Goal: Task Accomplishment & Management: Manage account settings

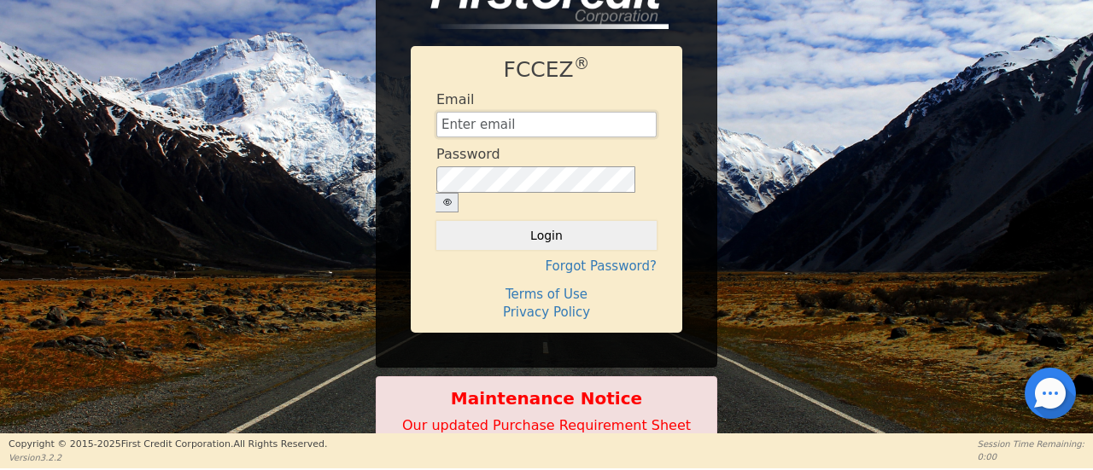
type input "[EMAIL_ADDRESS][DOMAIN_NAME]"
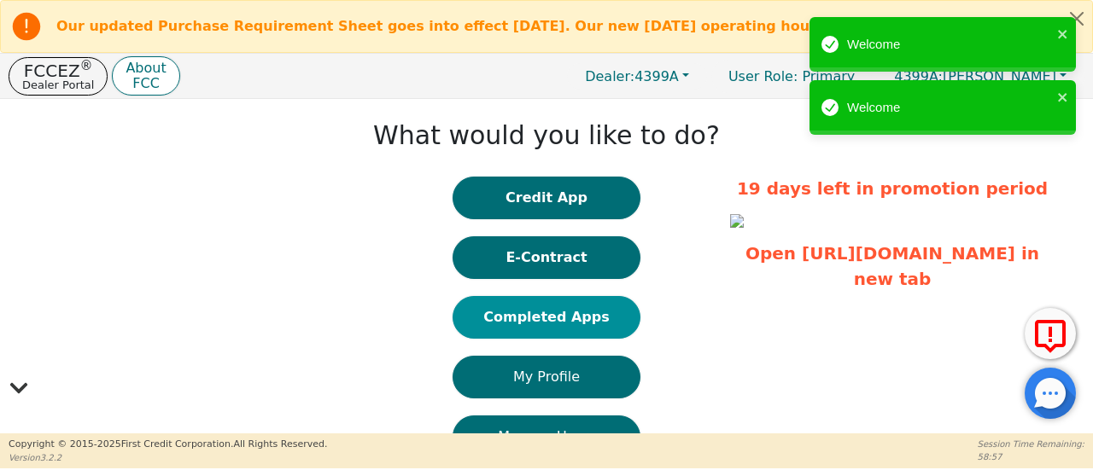
click at [586, 324] on button "Completed Apps" at bounding box center [547, 317] width 188 height 43
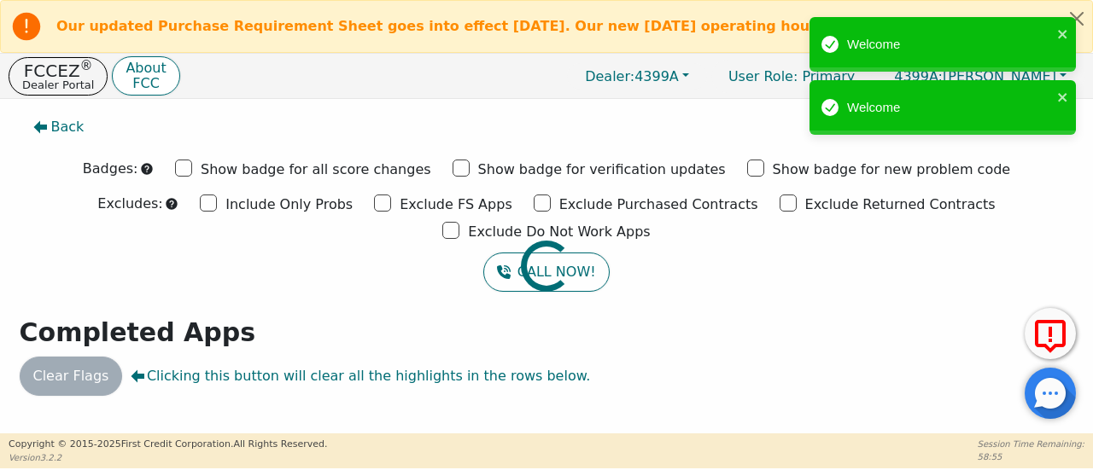
click at [437, 108] on div at bounding box center [546, 108] width 1067 height 0
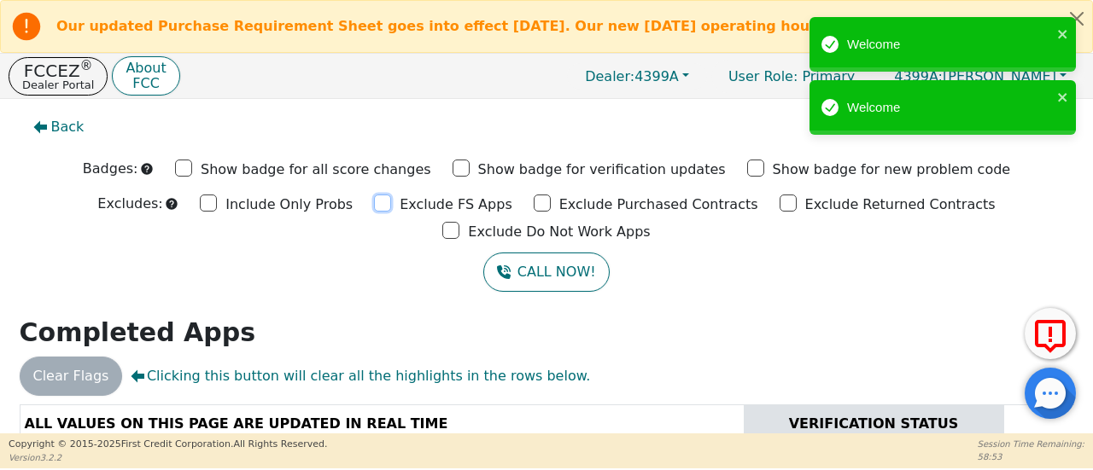
click at [374, 207] on input "Exclude FS Apps" at bounding box center [382, 203] width 17 height 17
checkbox input "true"
click at [534, 208] on input "Exclude Purchased Contracts" at bounding box center [542, 203] width 17 height 17
checkbox input "true"
click at [780, 209] on input "Exclude Returned Contracts" at bounding box center [788, 203] width 17 height 17
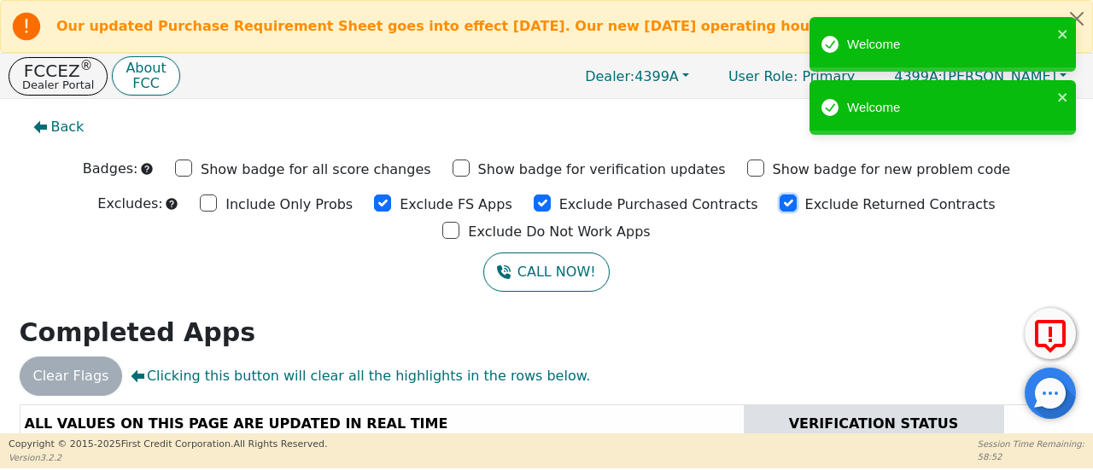
checkbox input "true"
click at [459, 222] on input "Exclude Do Not Work Apps" at bounding box center [450, 230] width 17 height 17
checkbox input "true"
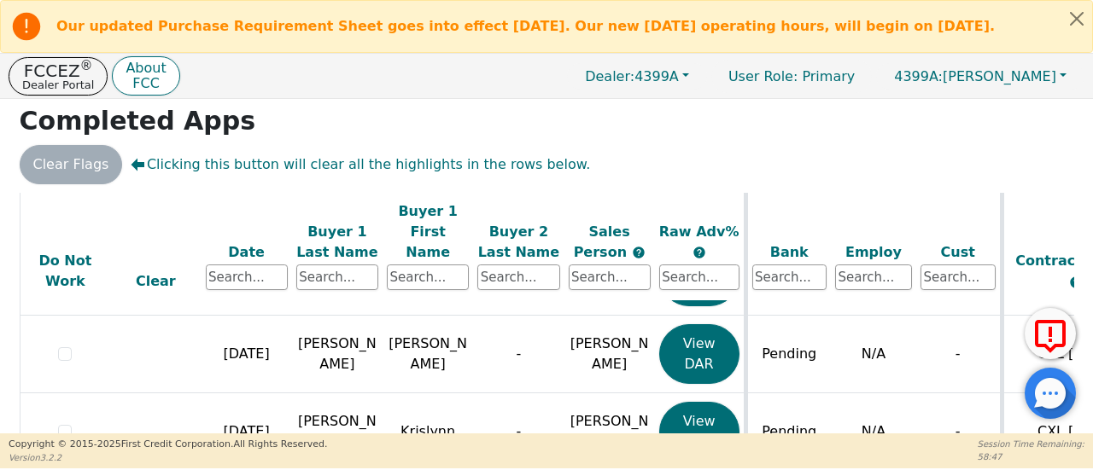
scroll to position [235, 0]
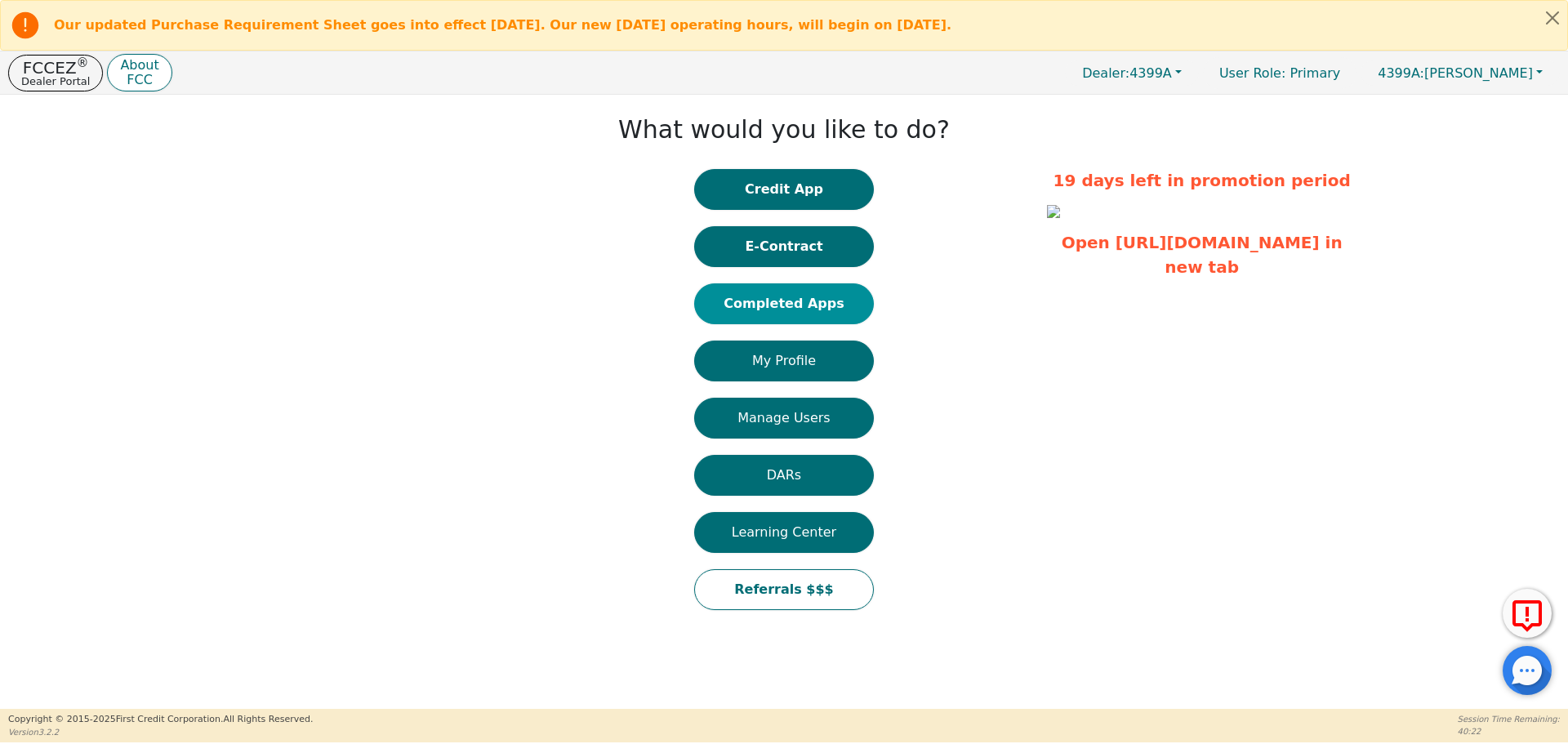
click at [774, 304] on button "Completed Apps" at bounding box center [784, 303] width 180 height 41
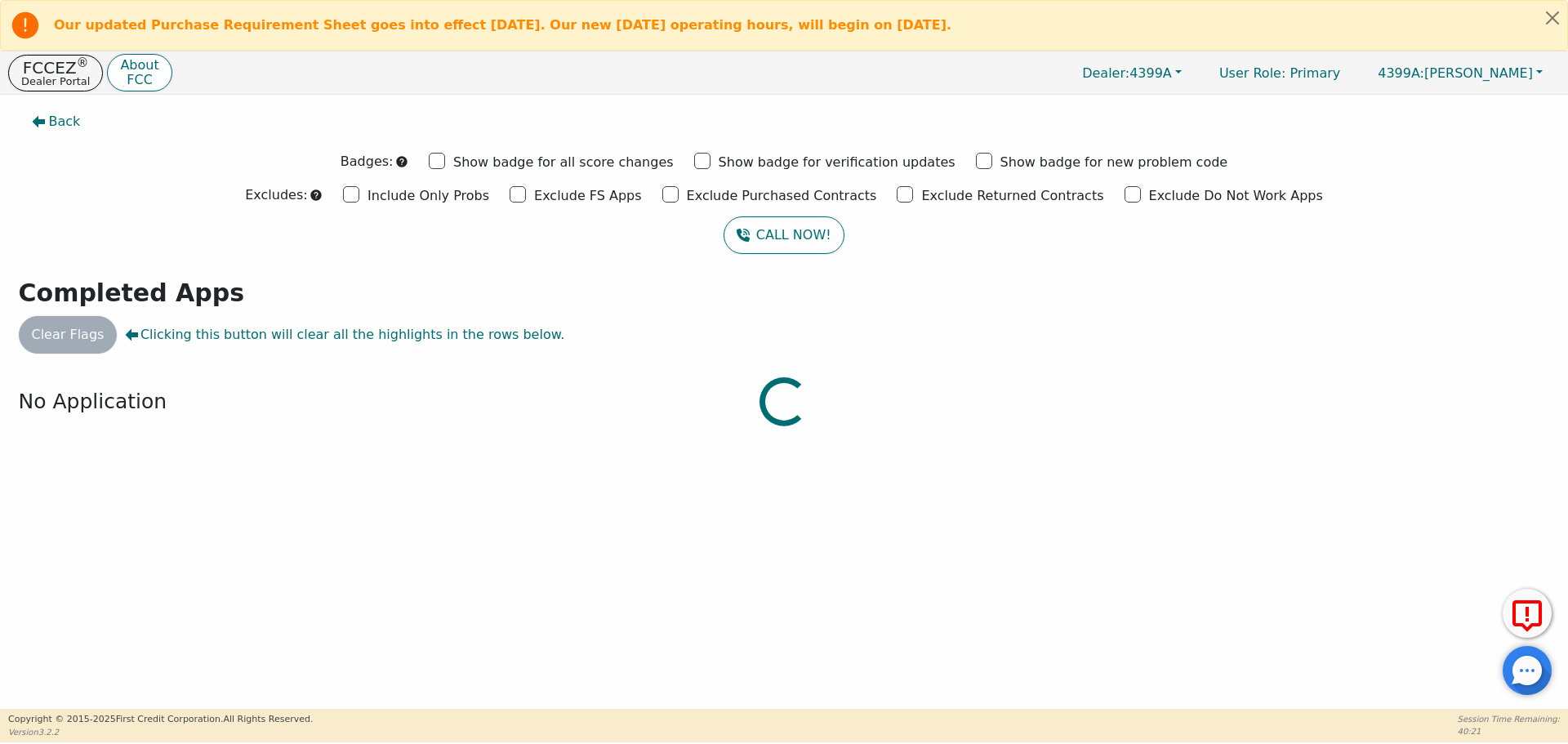
click at [543, 103] on div at bounding box center [784, 103] width 1544 height 0
click at [679, 192] on input "Exclude Purchased Contracts" at bounding box center [670, 194] width 16 height 16
checkbox input "true"
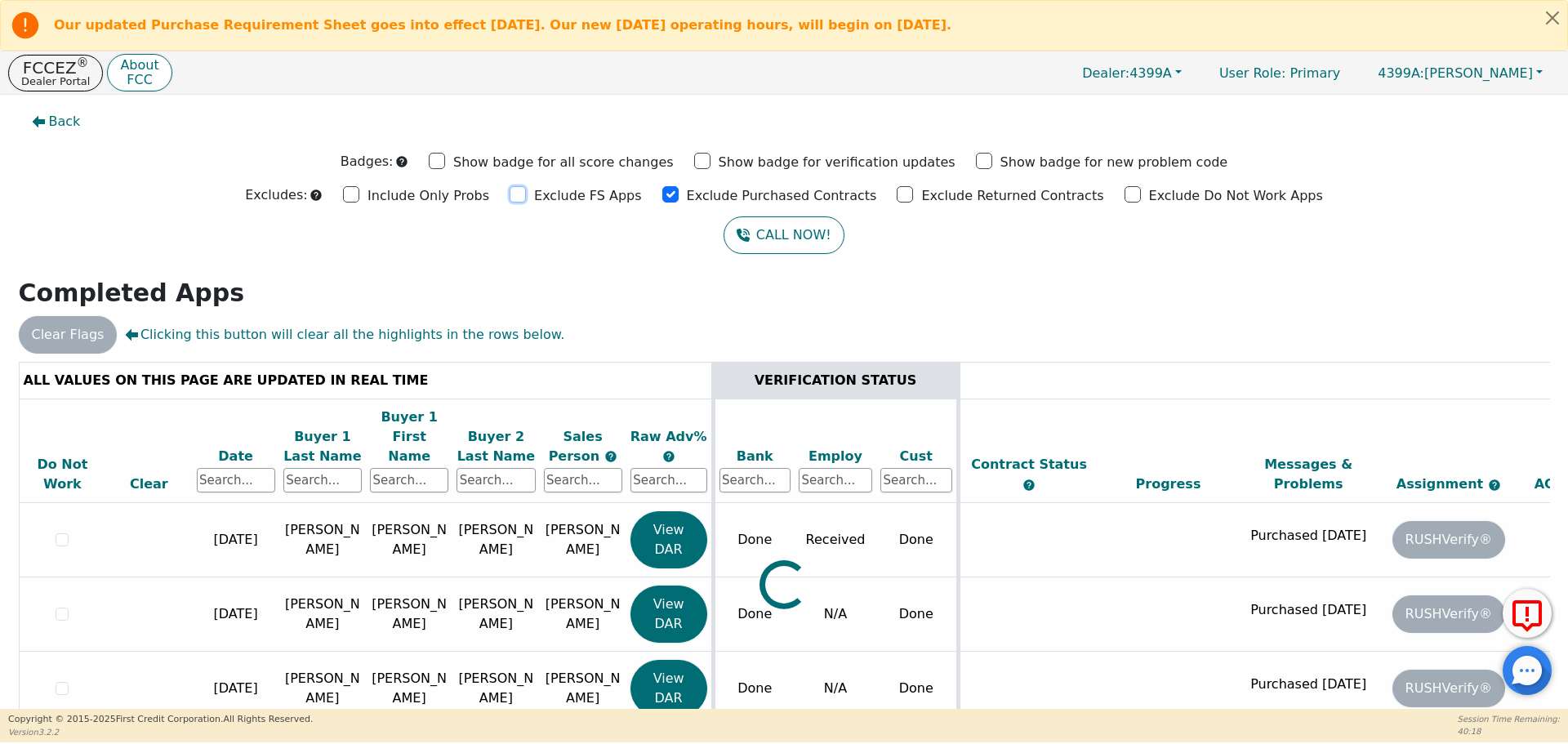
click at [526, 191] on input "Exclude FS Apps" at bounding box center [518, 194] width 16 height 16
checkbox input "true"
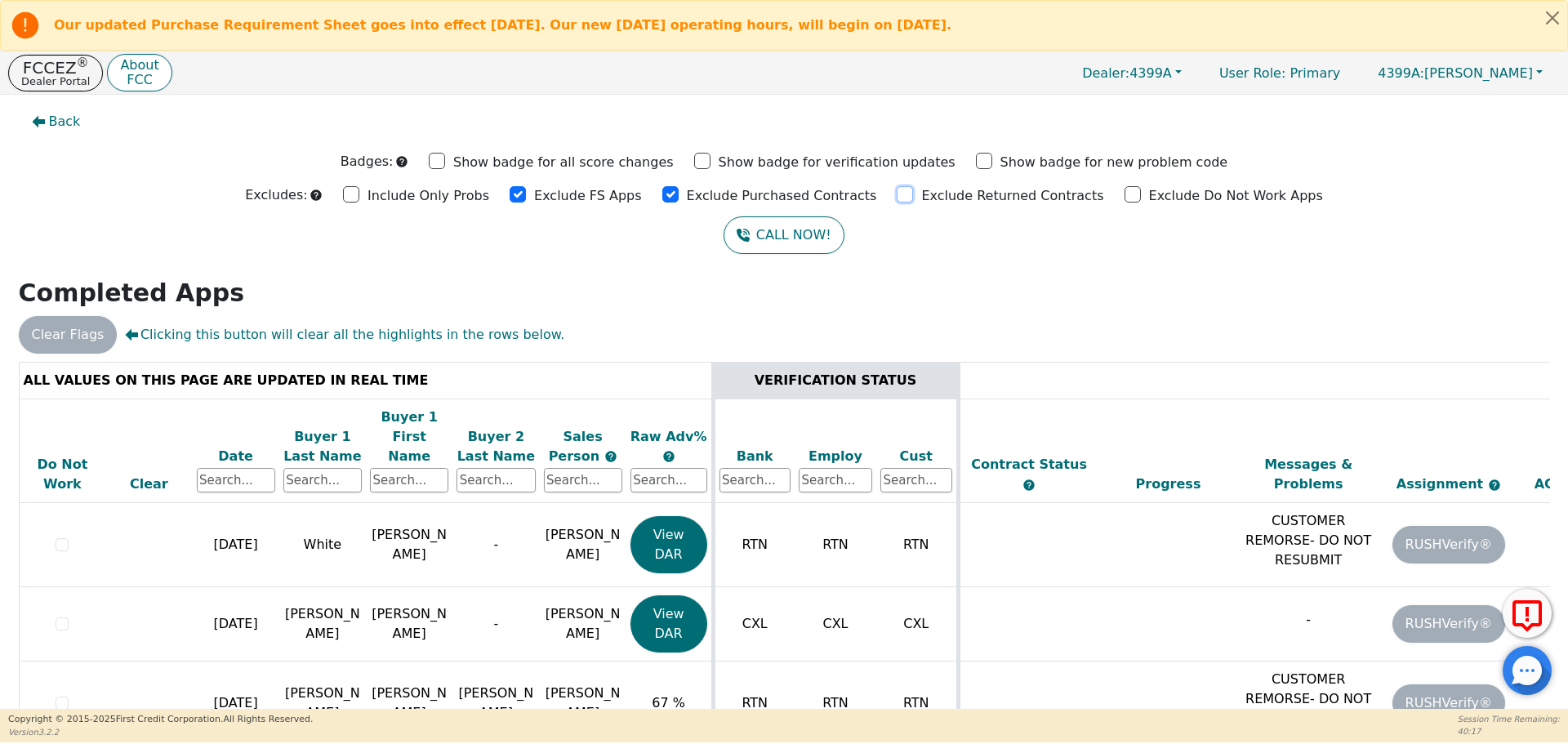
click at [897, 198] on input "Exclude Returned Contracts" at bounding box center [905, 194] width 16 height 16
checkbox input "true"
click at [1125, 197] on input "Exclude Do Not Work Apps" at bounding box center [1133, 194] width 16 height 16
checkbox input "true"
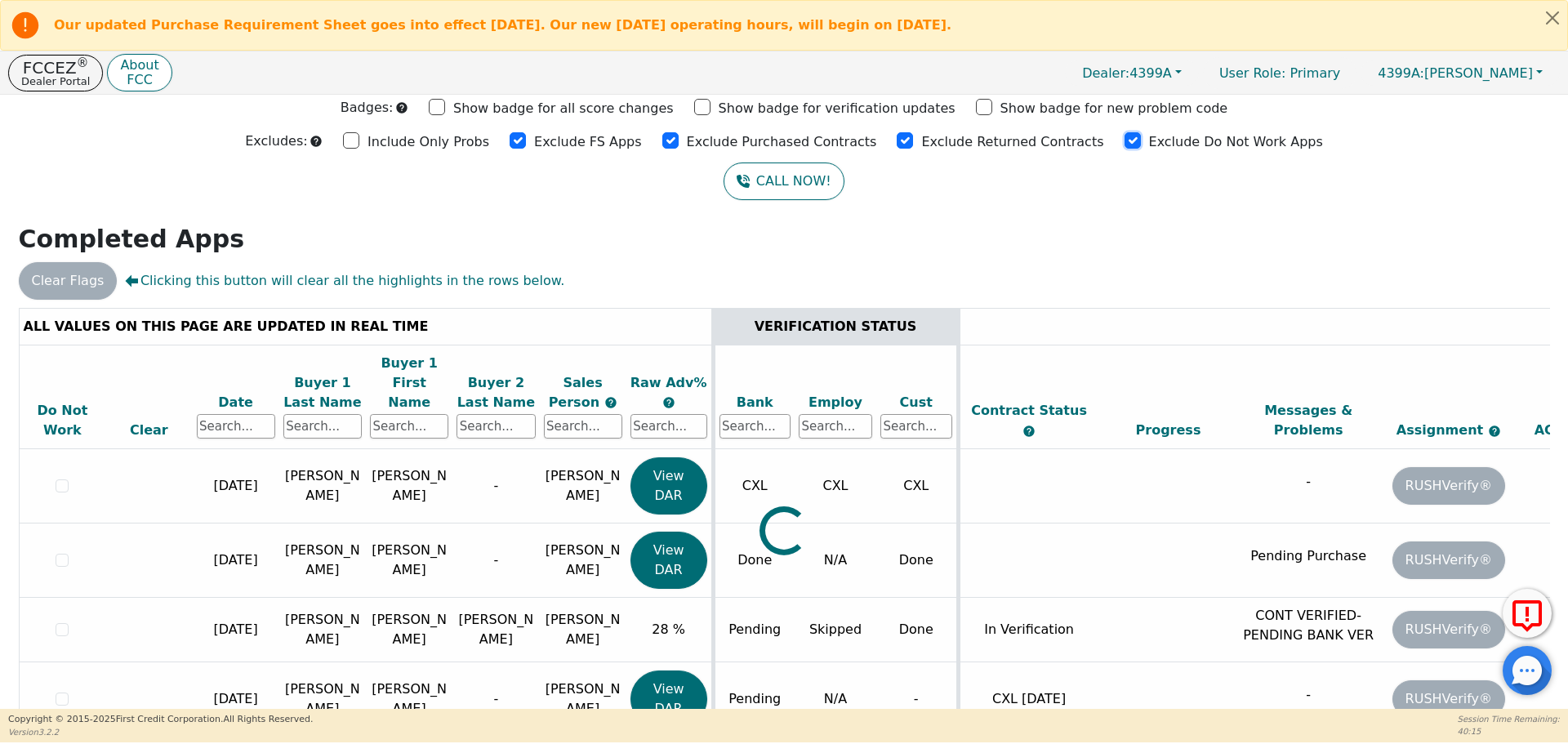
scroll to position [103, 0]
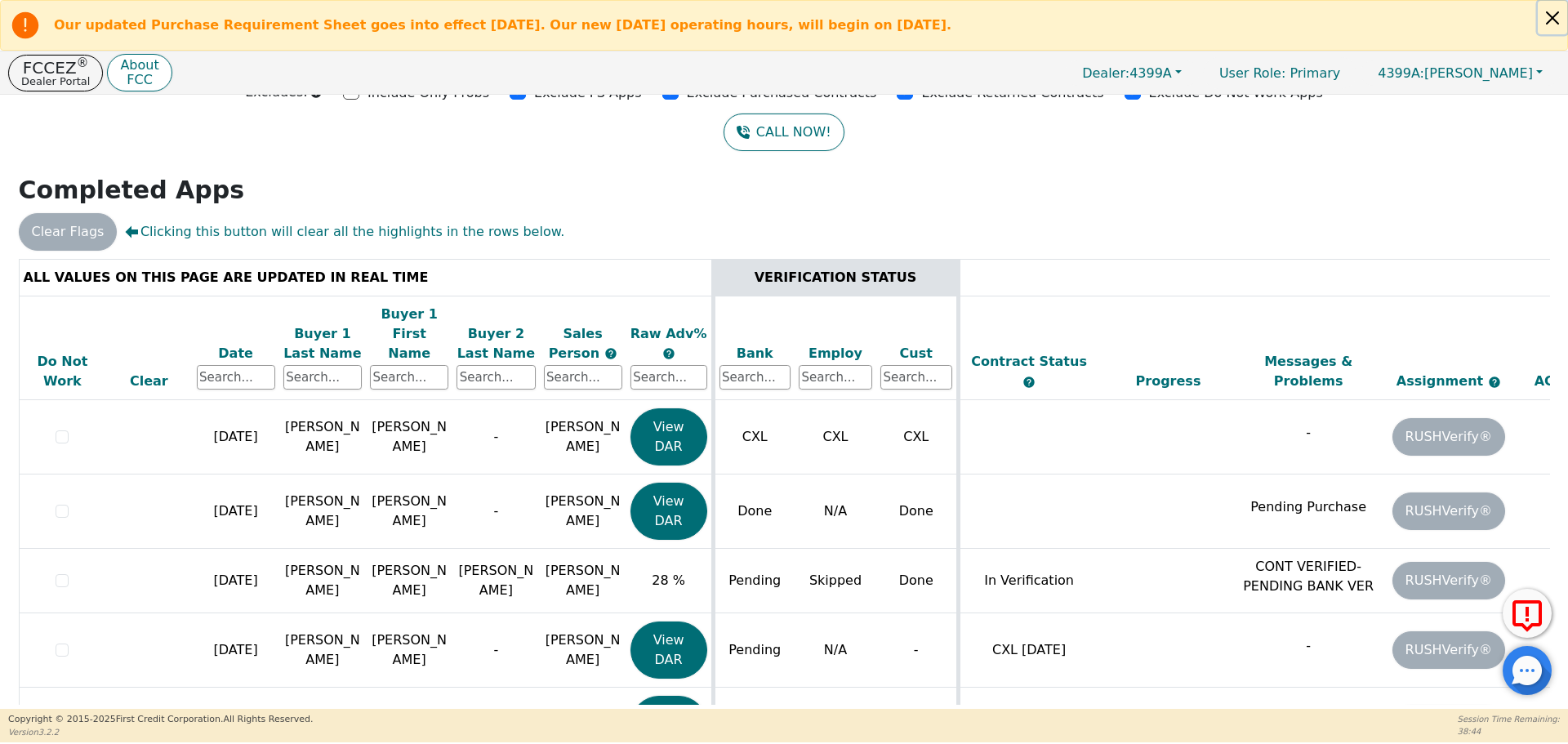
click at [1549, 25] on button "Close alert" at bounding box center [1553, 17] width 30 height 33
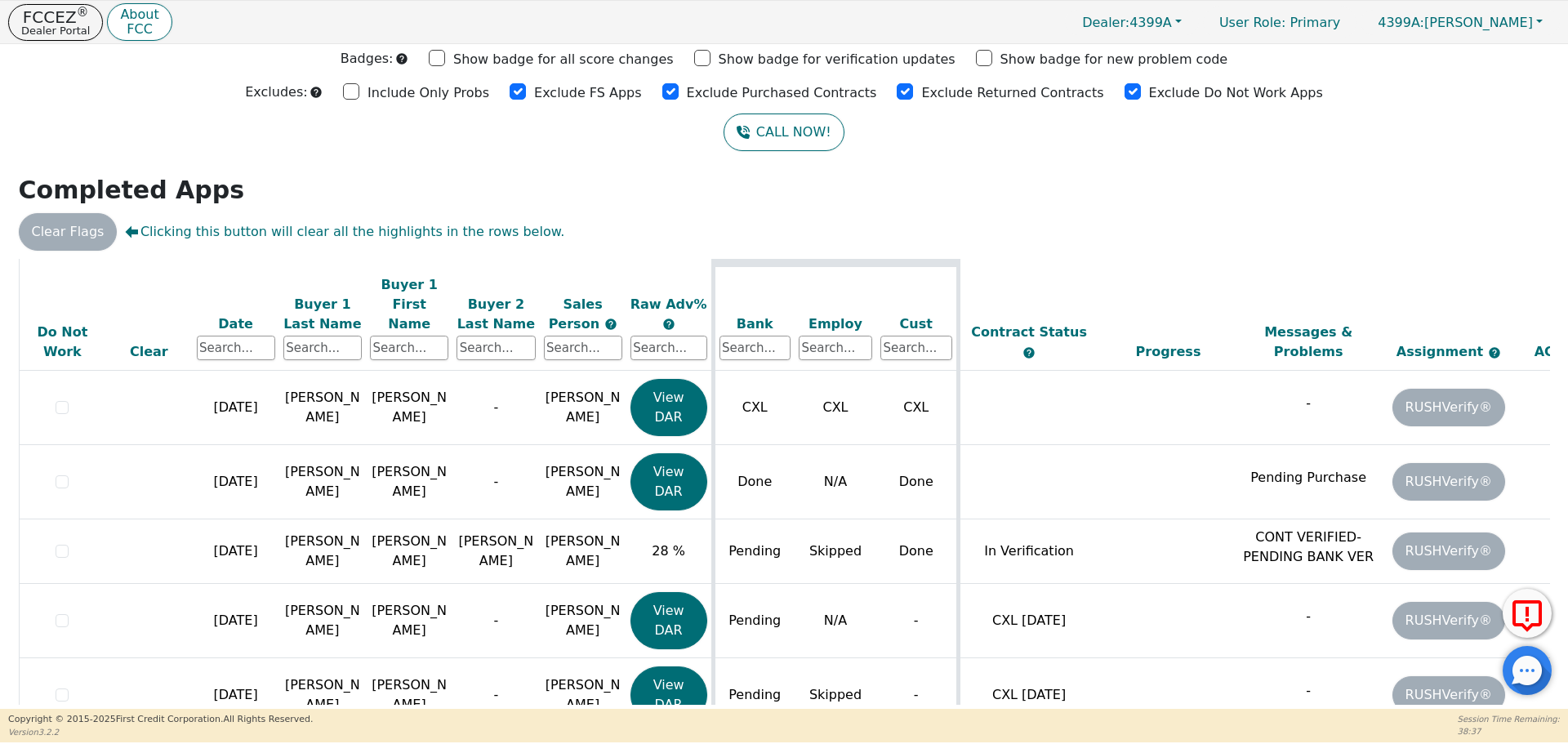
scroll to position [0, 0]
